Goal: Check status: Check status

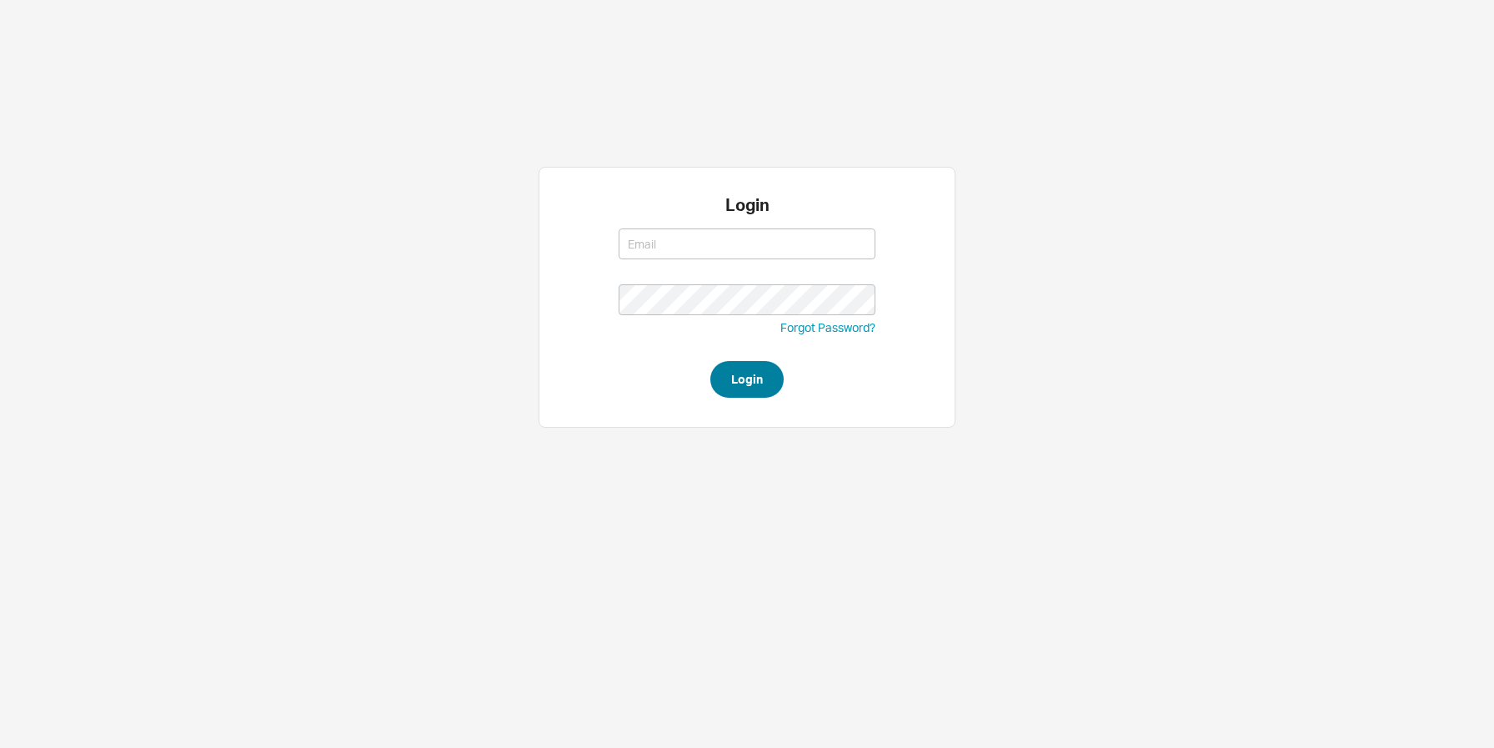
type input "[EMAIL_ADDRESS][DOMAIN_NAME]"
click at [754, 381] on button "Login" at bounding box center [746, 379] width 73 height 37
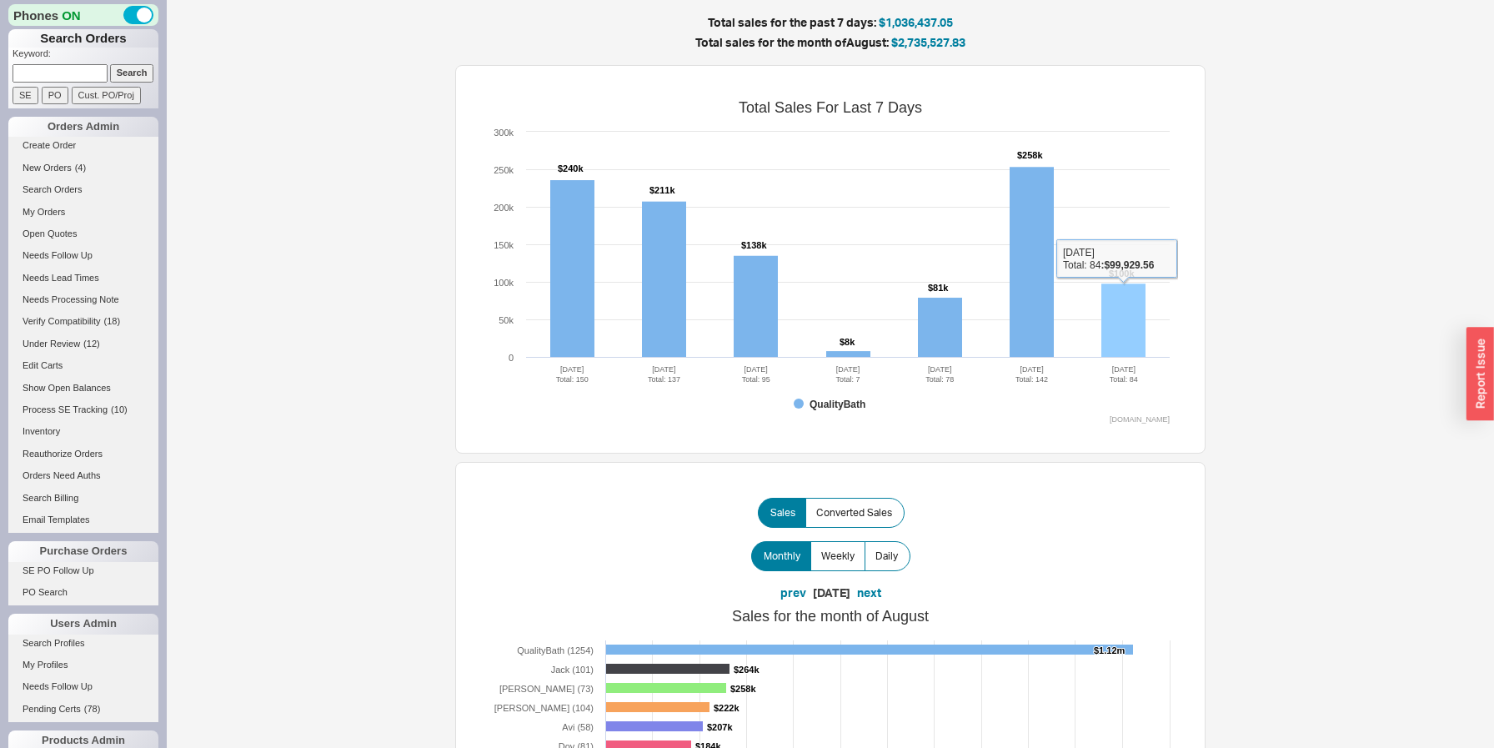
click at [1115, 336] on rect at bounding box center [1123, 320] width 44 height 74
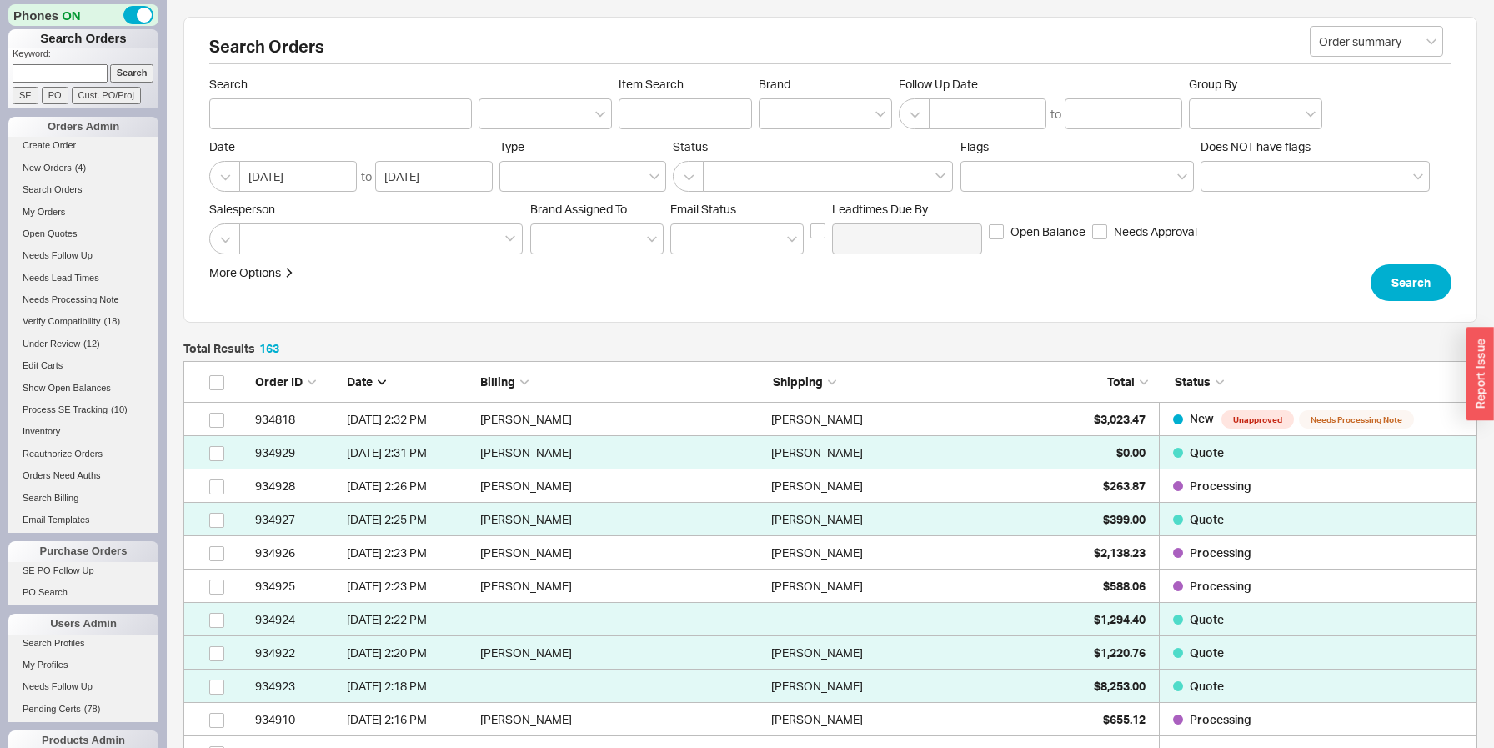
scroll to position [5511, 1294]
